Goal: Task Accomplishment & Management: Use online tool/utility

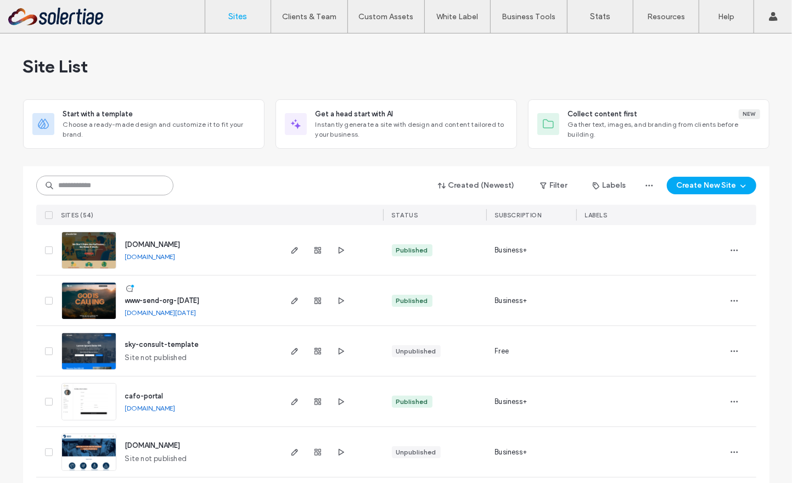
click at [128, 188] on input at bounding box center [104, 186] width 137 height 20
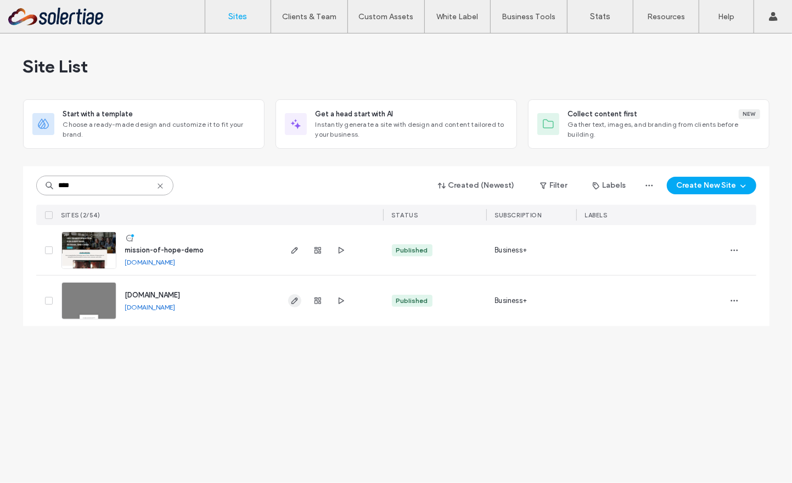
type input "****"
click at [293, 303] on use "button" at bounding box center [294, 301] width 7 height 7
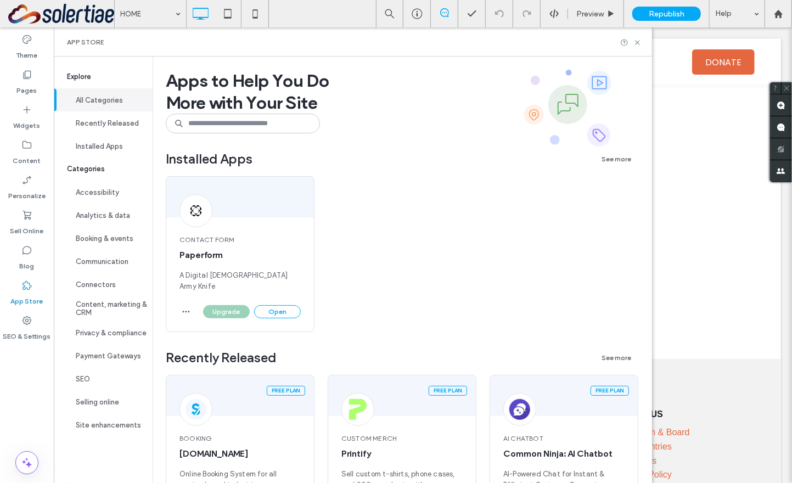
click at [271, 305] on button "Open" at bounding box center [277, 311] width 47 height 13
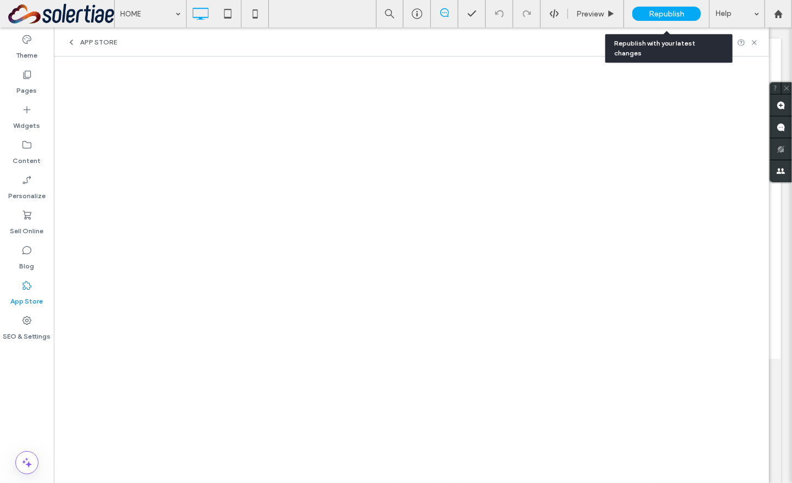
click at [665, 14] on span "Republish" at bounding box center [667, 13] width 36 height 9
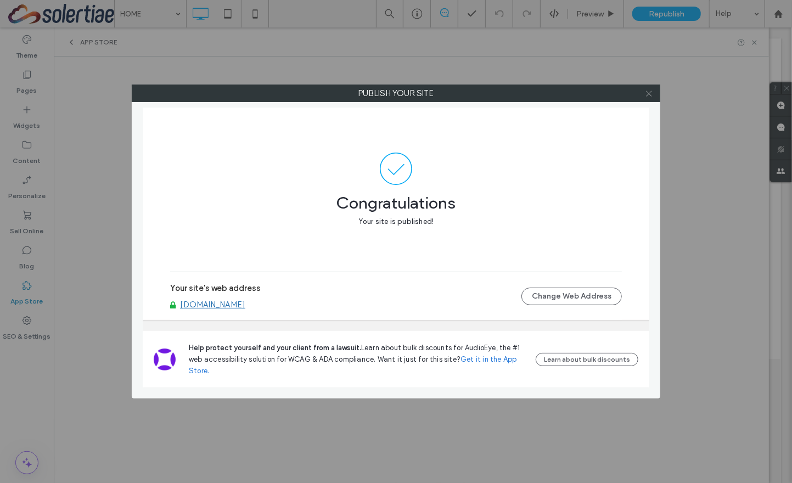
click at [647, 93] on icon at bounding box center [649, 93] width 8 height 8
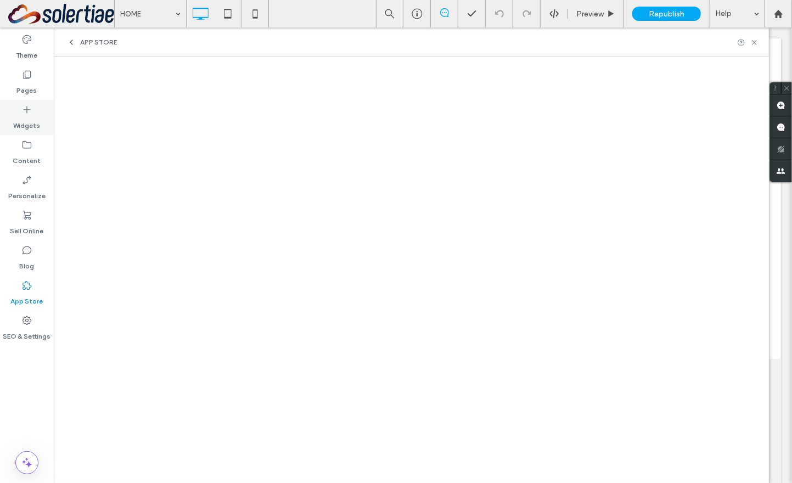
click at [21, 100] on div "Widgets" at bounding box center [27, 117] width 54 height 35
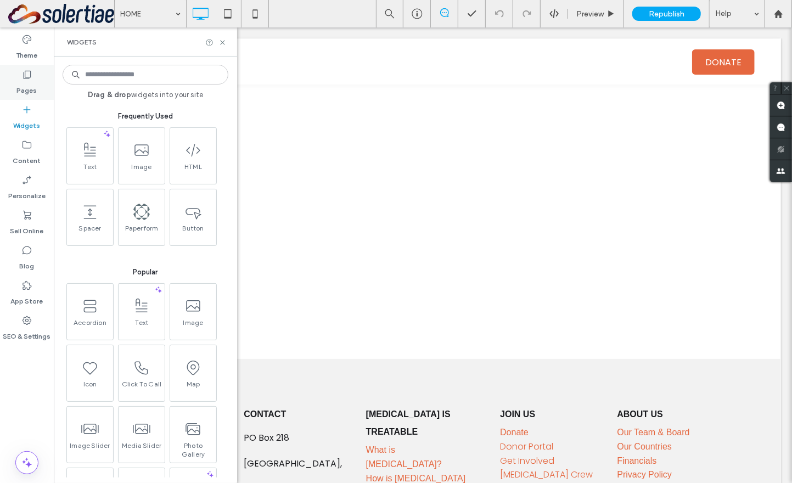
click at [21, 95] on label "Pages" at bounding box center [27, 87] width 20 height 15
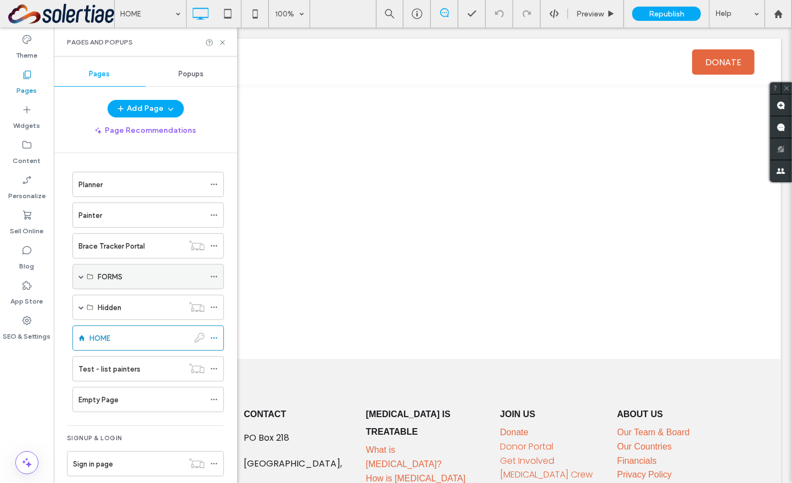
click at [79, 274] on span at bounding box center [81, 276] width 5 height 5
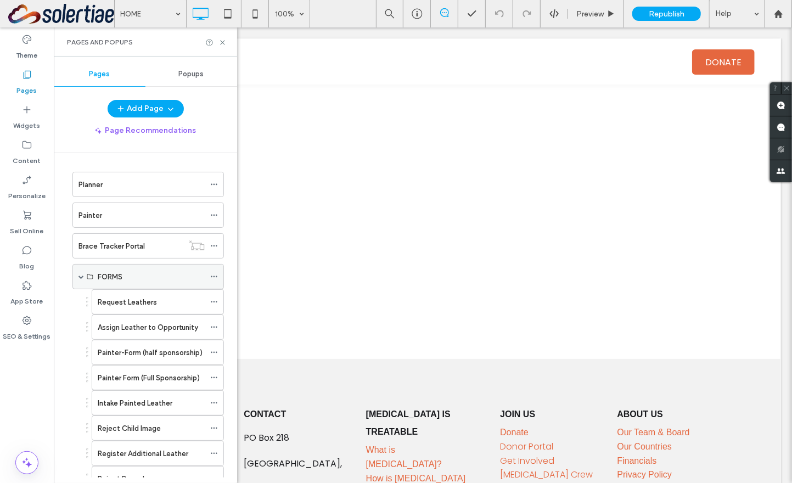
click at [79, 274] on span at bounding box center [81, 276] width 5 height 5
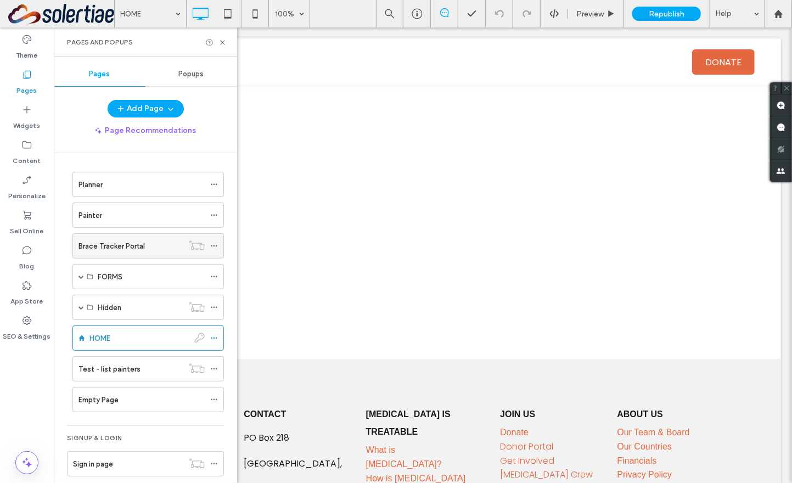
click at [117, 247] on label "Brace Tracker Portal" at bounding box center [112, 246] width 66 height 19
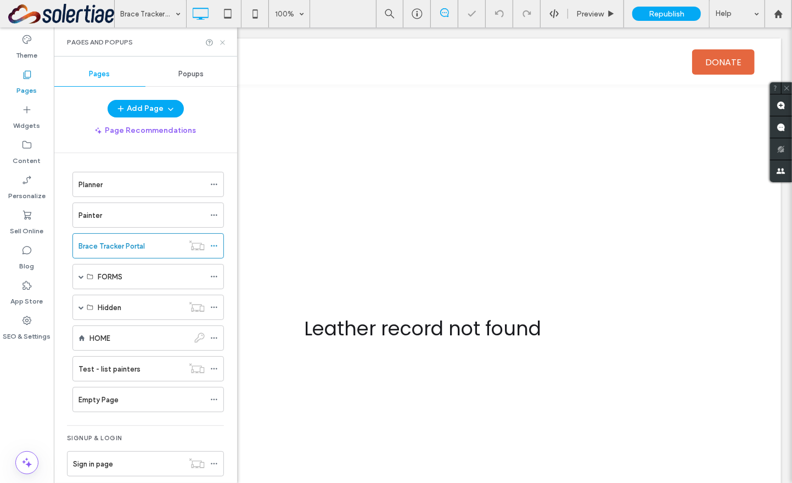
click at [222, 46] on icon at bounding box center [223, 42] width 8 height 8
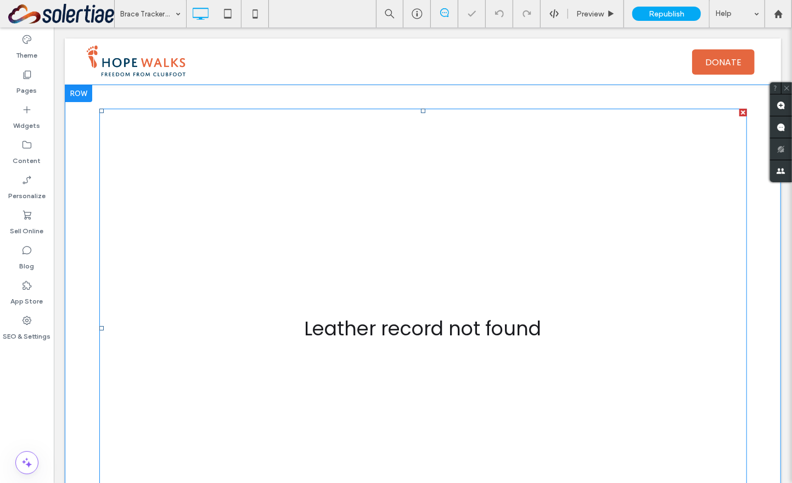
click at [225, 254] on span at bounding box center [423, 327] width 648 height 439
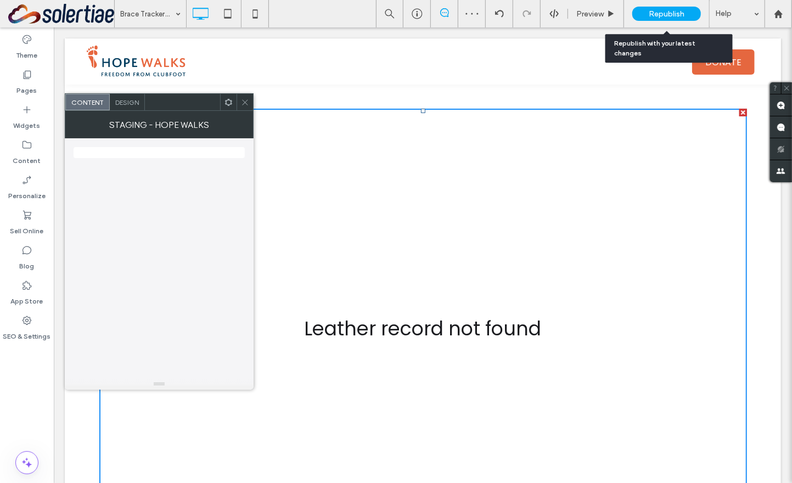
click at [661, 8] on div "Republish" at bounding box center [666, 14] width 69 height 14
